Goal: Find specific page/section: Find specific page/section

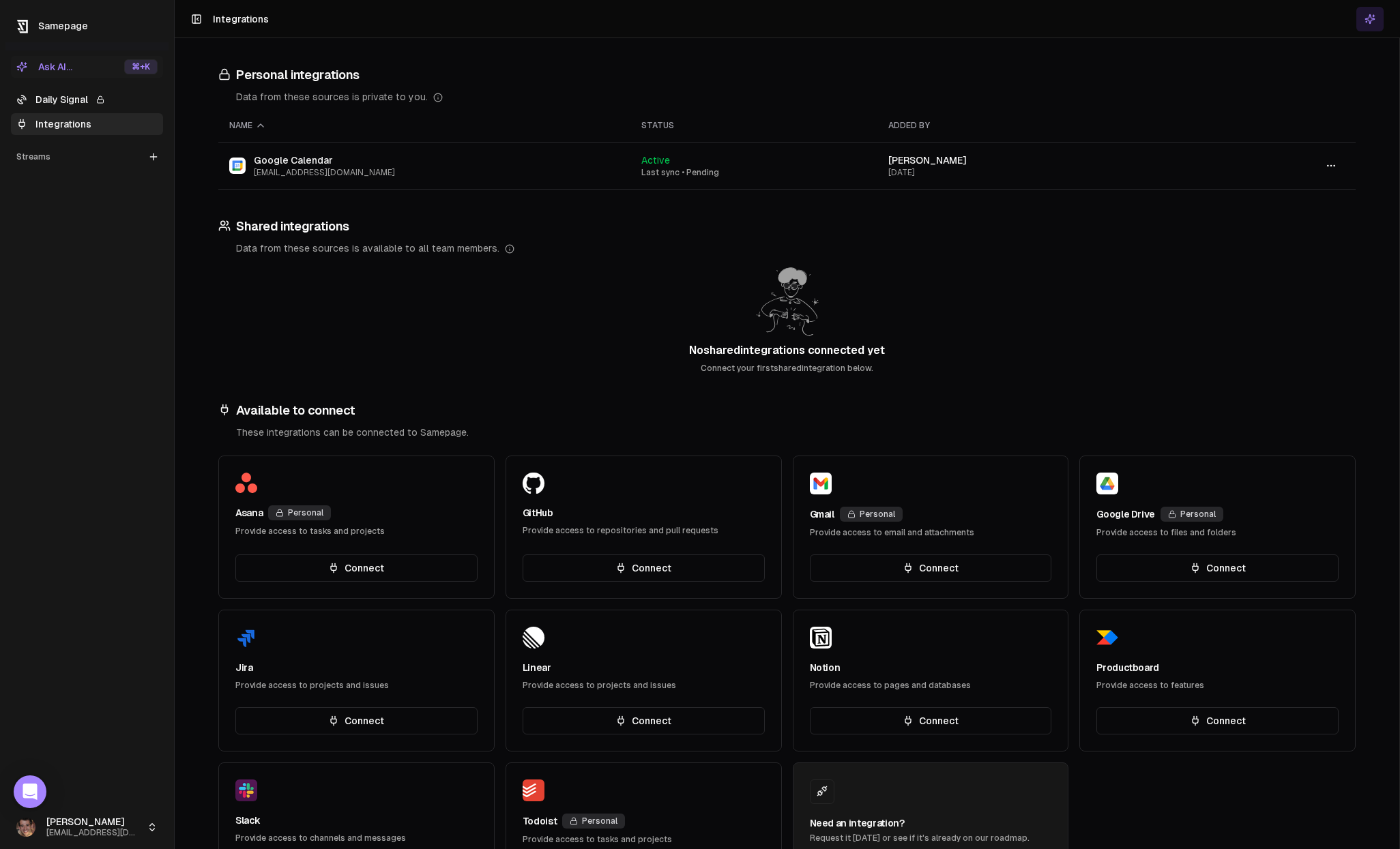
drag, startPoint x: 37, startPoint y: 95, endPoint x: 57, endPoint y: 78, distance: 26.2
click at [37, 96] on link "Daily Signal" at bounding box center [86, 99] width 152 height 22
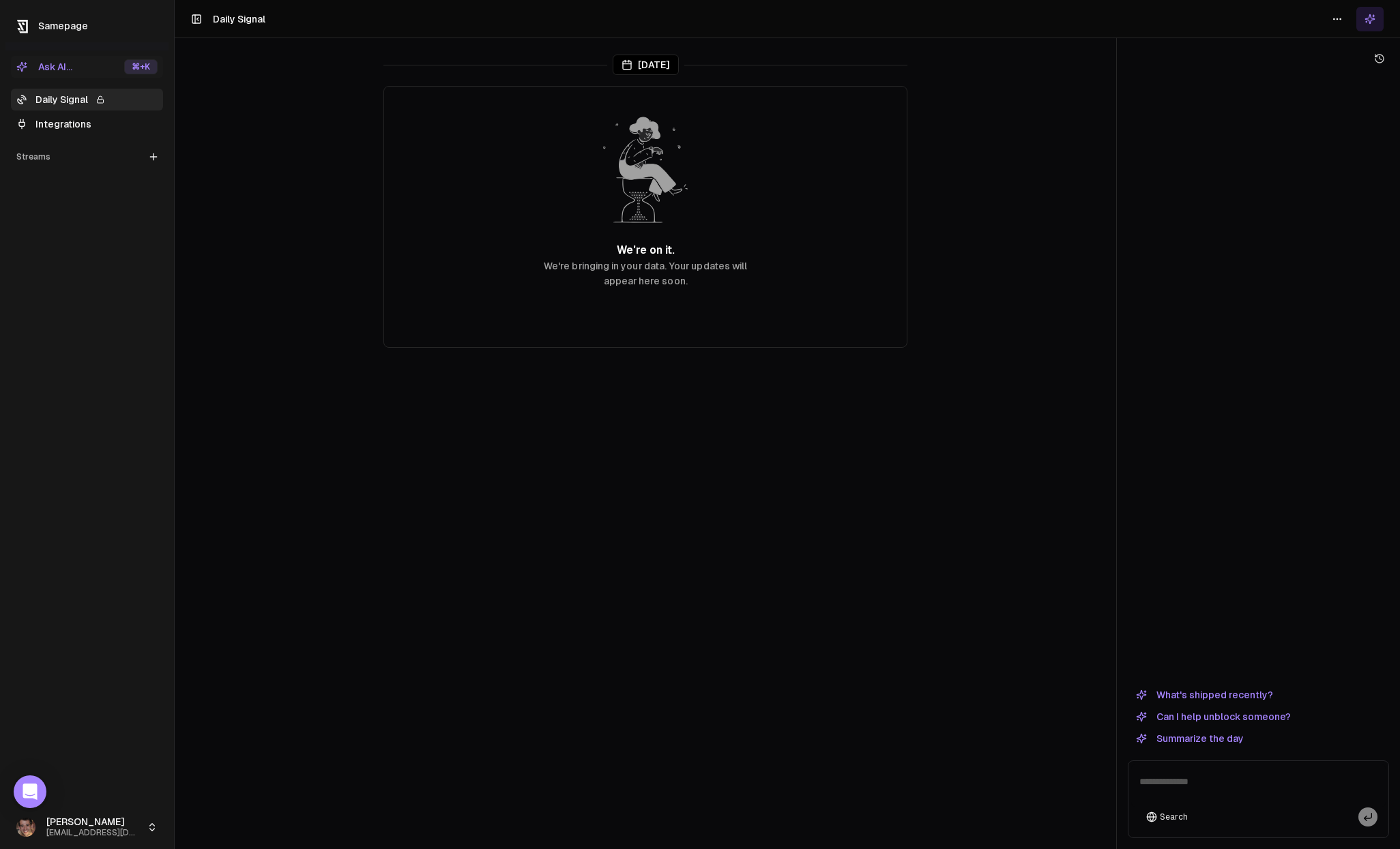
click at [75, 118] on link "Integrations" at bounding box center [86, 124] width 152 height 22
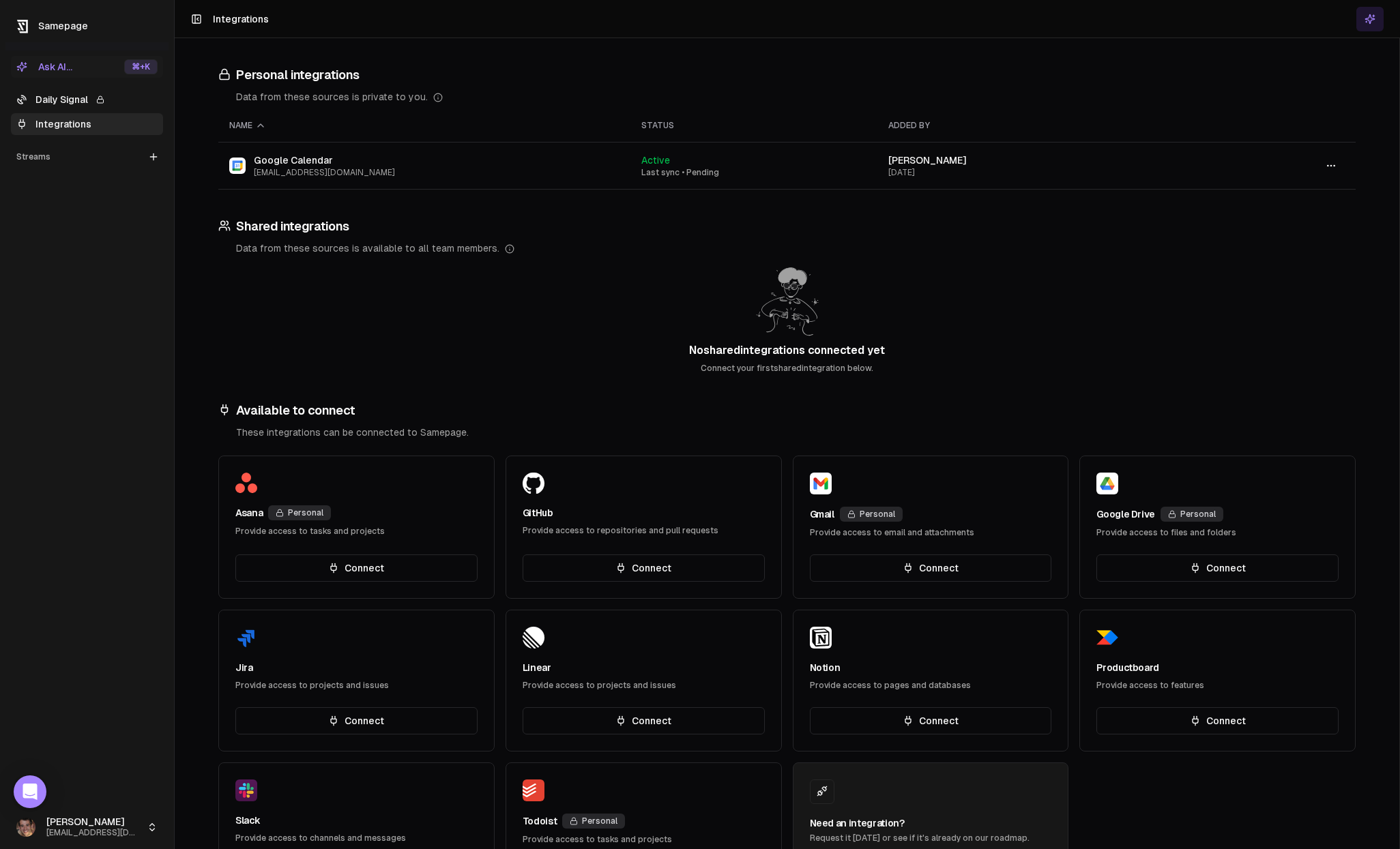
click at [77, 103] on link "Daily Signal" at bounding box center [86, 99] width 152 height 22
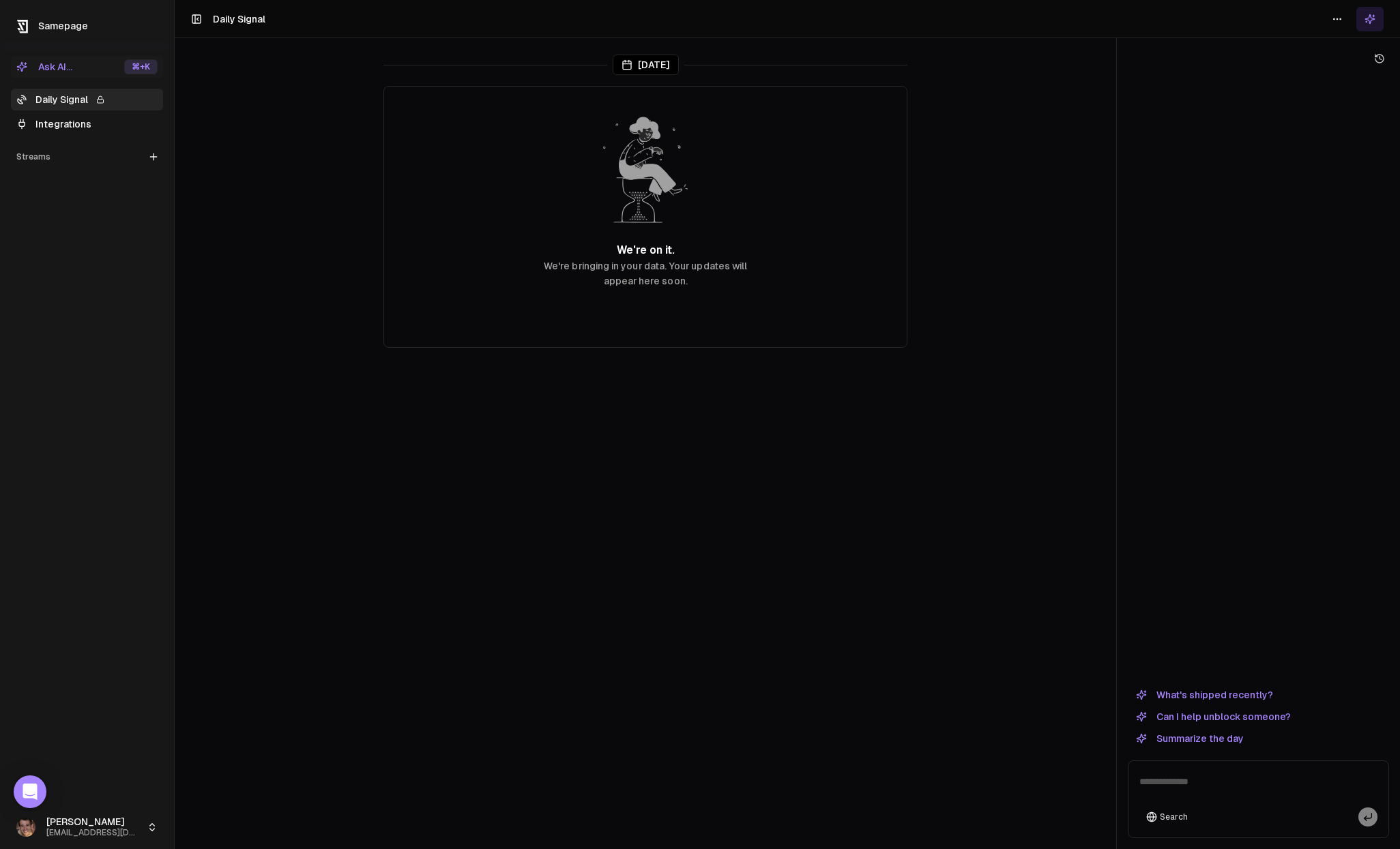
click at [1240, 792] on textarea at bounding box center [1258, 785] width 255 height 44
